Goal: Navigation & Orientation: Go to known website

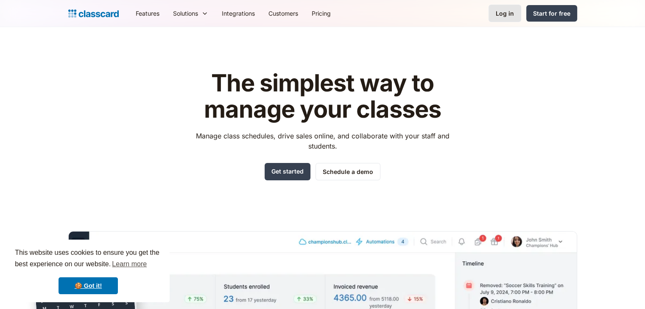
click at [505, 8] on link "Log in" at bounding box center [504, 13] width 33 height 17
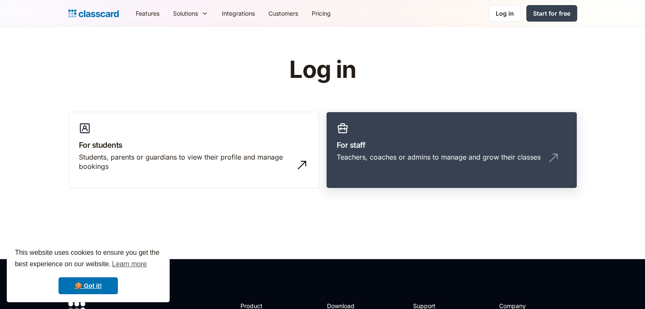
click at [398, 127] on link "For staff Teachers, coaches or admins to manage and grow their classes" at bounding box center [451, 150] width 251 height 77
